Goal: Transaction & Acquisition: Purchase product/service

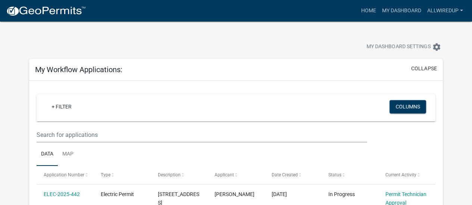
scroll to position [103, 0]
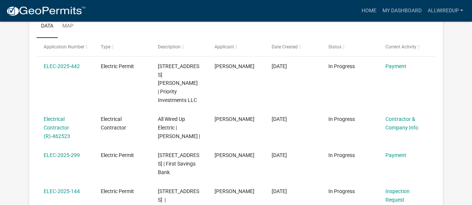
scroll to position [129, 0]
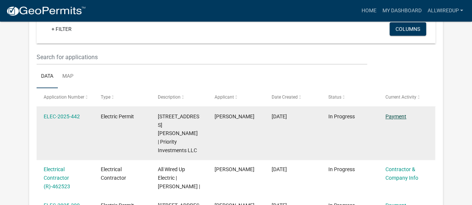
scroll to position [78, 0]
click at [391, 117] on link "Payment" at bounding box center [395, 117] width 21 height 6
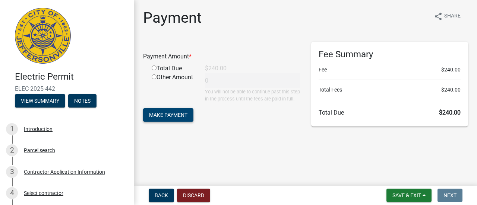
click at [174, 118] on button "Make Payment" at bounding box center [168, 115] width 50 height 13
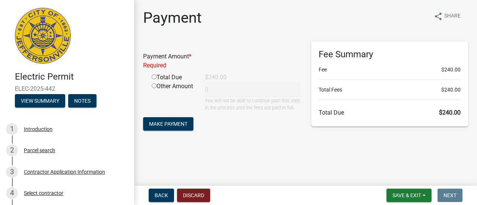
click at [155, 75] on input "radio" at bounding box center [154, 77] width 5 height 5
radio input "true"
type input "240"
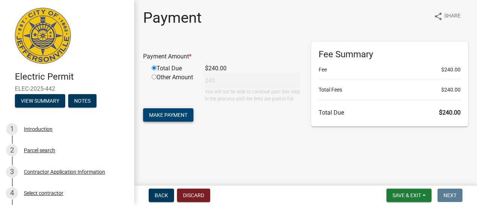
click at [173, 118] on span "Make Payment" at bounding box center [168, 115] width 38 height 6
